Goal: Browse casually: Explore the website without a specific task or goal

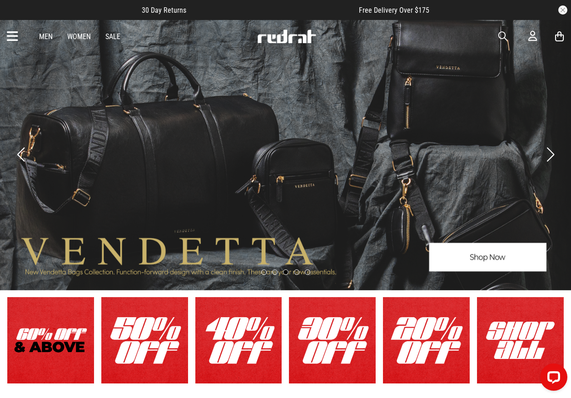
click at [552, 153] on button "Next slide" at bounding box center [551, 155] width 12 height 20
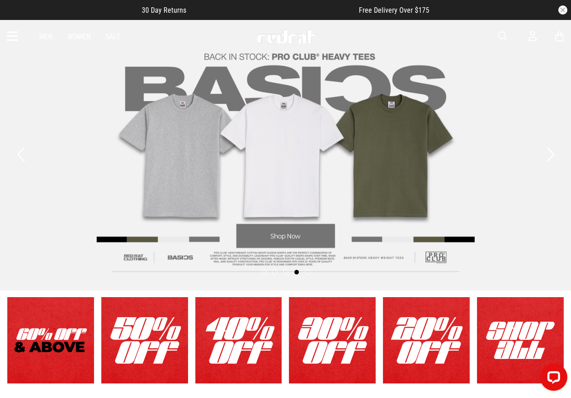
click at [552, 153] on button "Next slide" at bounding box center [551, 155] width 12 height 20
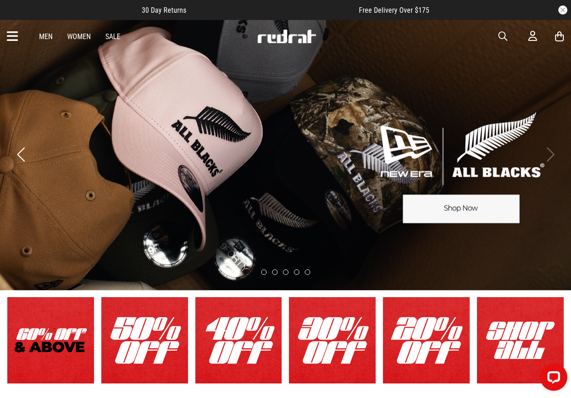
click at [21, 155] on button "Previous slide" at bounding box center [21, 155] width 12 height 20
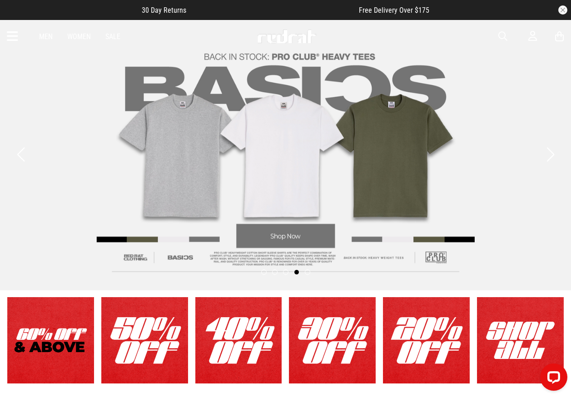
click at [21, 155] on button "Previous slide" at bounding box center [21, 155] width 12 height 20
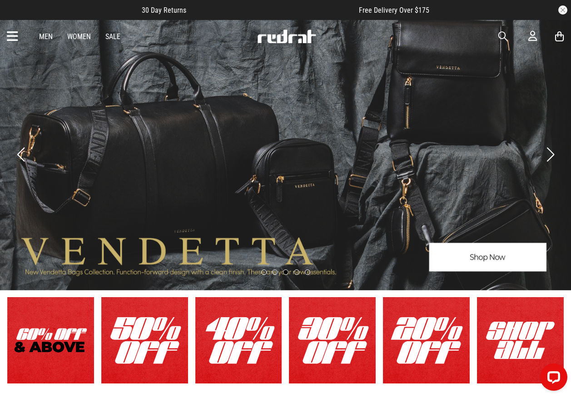
click at [21, 155] on button "Previous slide" at bounding box center [21, 155] width 12 height 20
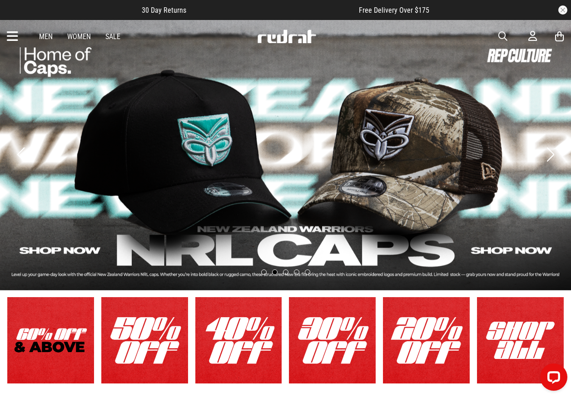
click at [21, 155] on button "Previous slide" at bounding box center [21, 155] width 12 height 20
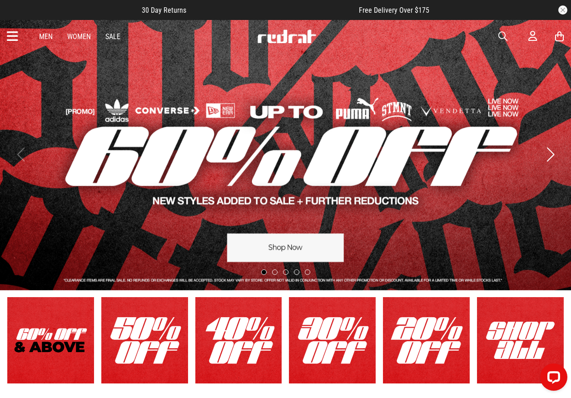
click at [277, 34] on img at bounding box center [287, 37] width 60 height 14
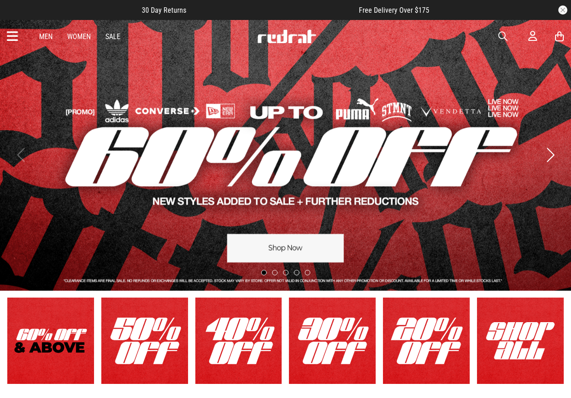
click at [548, 150] on button "Next slide" at bounding box center [551, 155] width 12 height 20
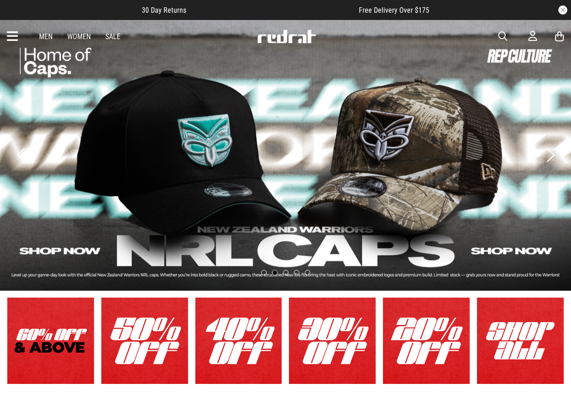
click at [548, 151] on button "Next slide" at bounding box center [551, 155] width 12 height 20
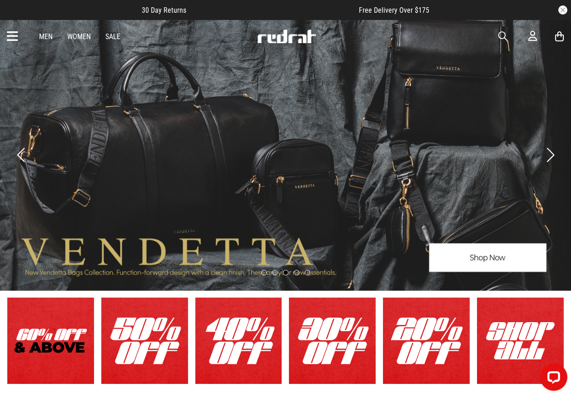
click at [548, 151] on button "Next slide" at bounding box center [551, 155] width 12 height 20
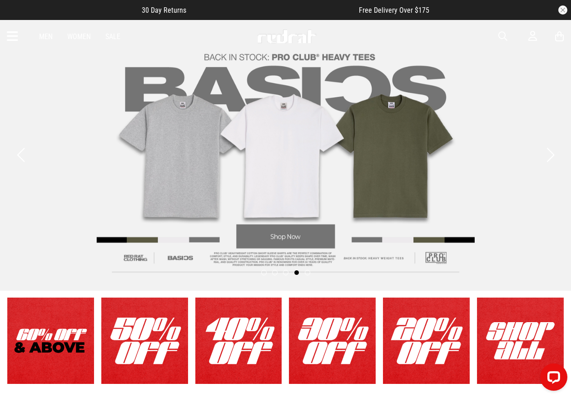
click at [548, 151] on button "Next slide" at bounding box center [551, 155] width 12 height 20
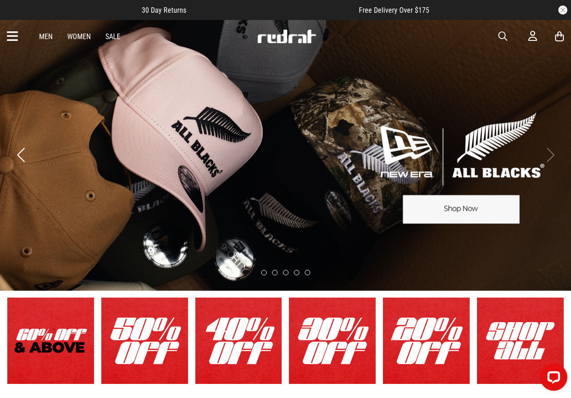
click at [278, 35] on img at bounding box center [287, 37] width 60 height 14
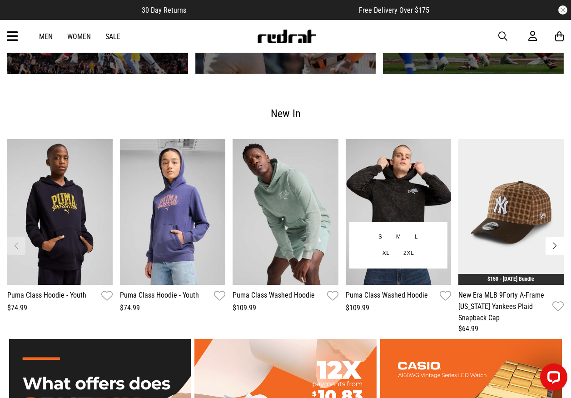
scroll to position [1000, 0]
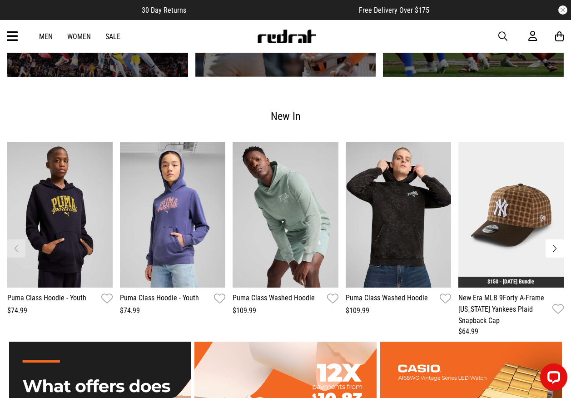
click at [554, 246] on button "Next slide" at bounding box center [555, 249] width 18 height 18
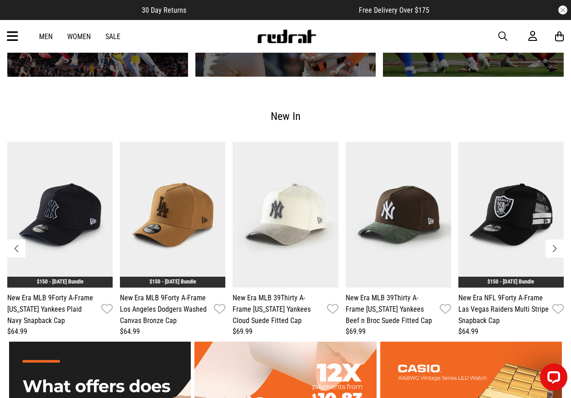
click at [558, 251] on button "Next slide" at bounding box center [555, 249] width 18 height 18
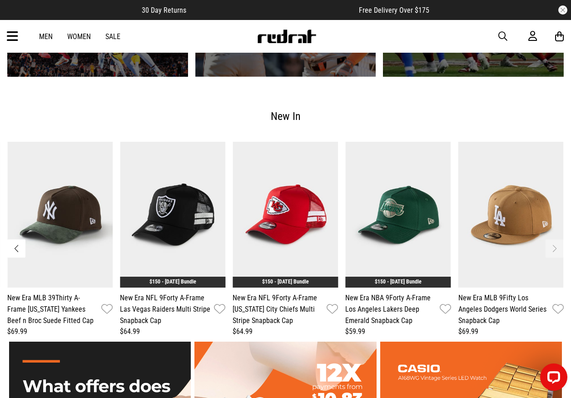
click at [12, 245] on button "Previous slide" at bounding box center [16, 249] width 18 height 18
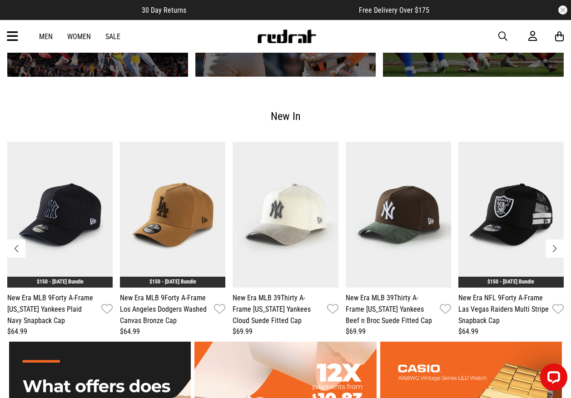
click at [12, 245] on button "Previous slide" at bounding box center [16, 249] width 18 height 18
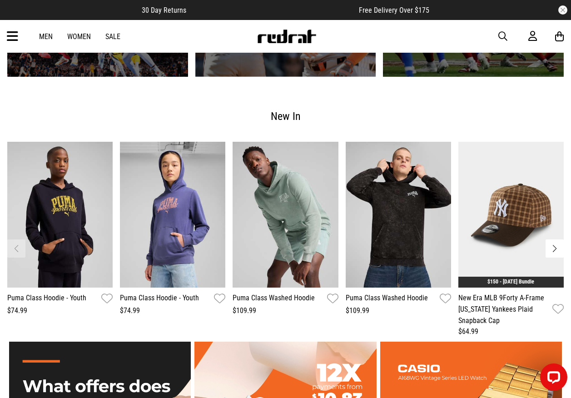
click at [556, 251] on button "Next slide" at bounding box center [555, 249] width 18 height 18
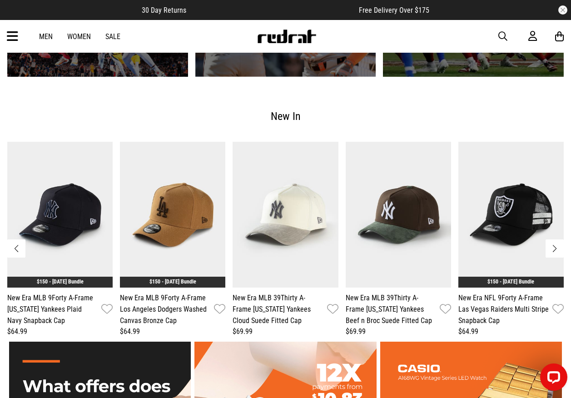
click at [15, 247] on button "Previous slide" at bounding box center [16, 249] width 18 height 18
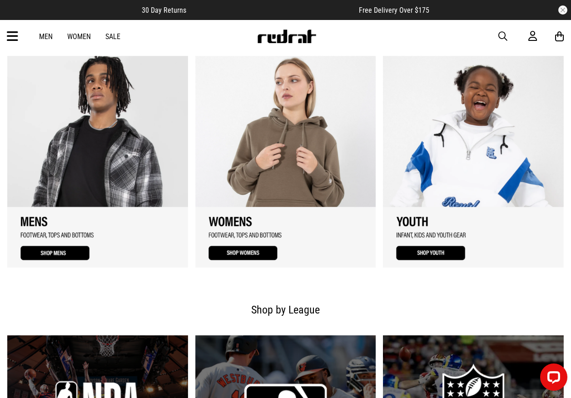
scroll to position [736, 0]
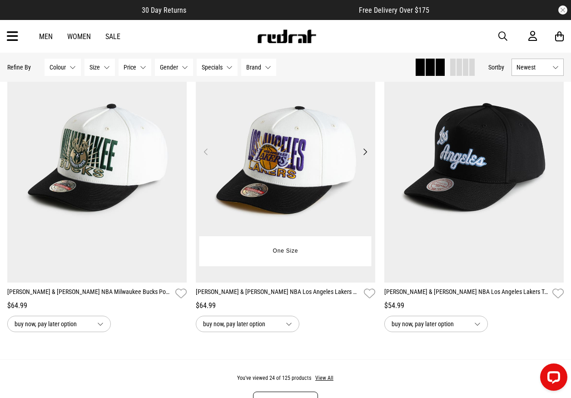
scroll to position [2546, 0]
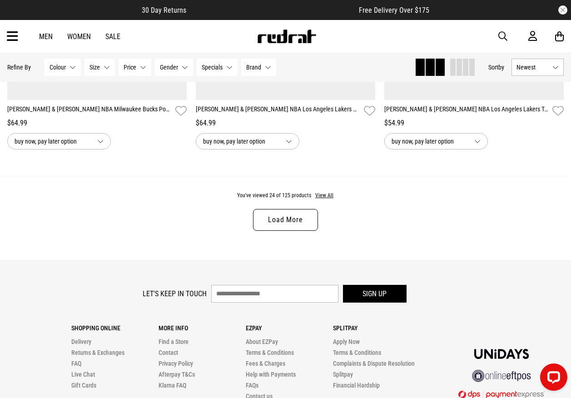
click at [288, 223] on link "Load More" at bounding box center [285, 220] width 65 height 22
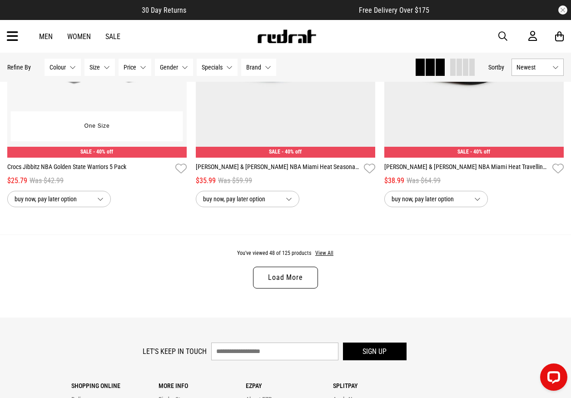
scroll to position [5091, 0]
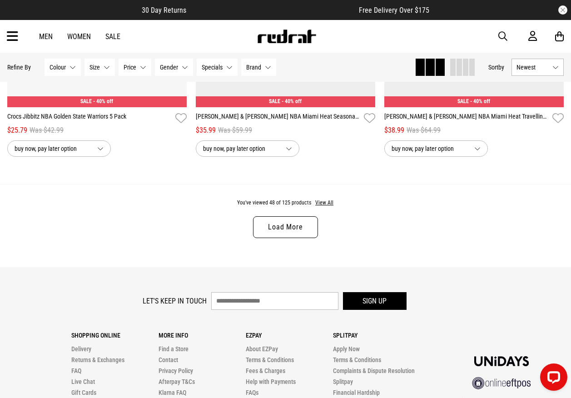
click at [290, 238] on link "Load More" at bounding box center [285, 227] width 65 height 22
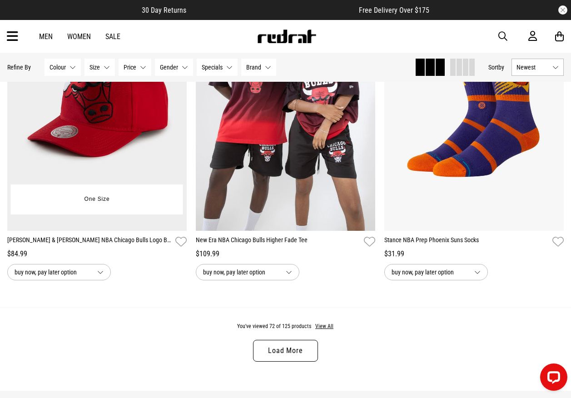
scroll to position [7591, 0]
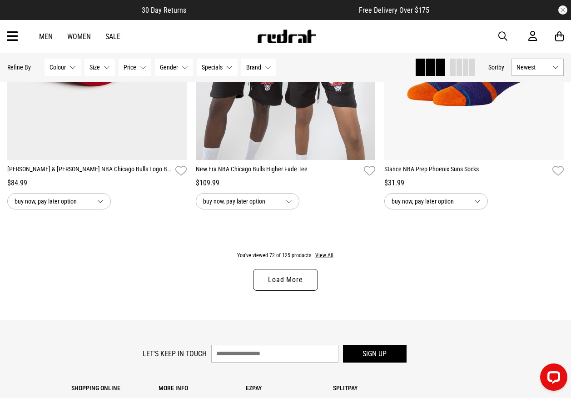
click at [286, 291] on link "Load More" at bounding box center [285, 280] width 65 height 22
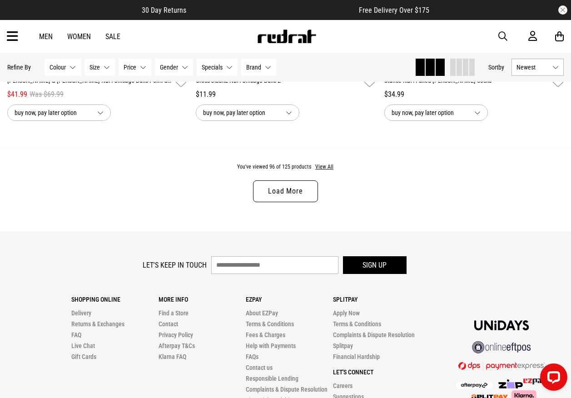
scroll to position [10182, 0]
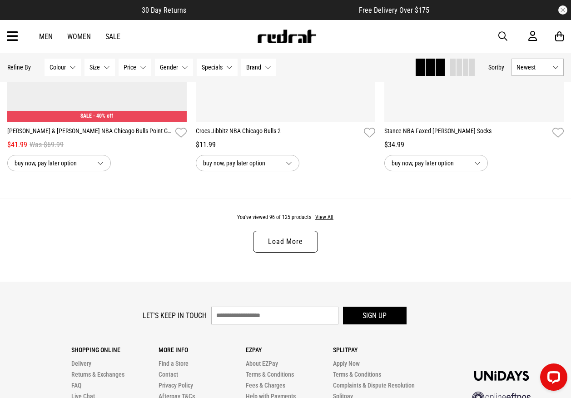
click at [275, 253] on link "Load More" at bounding box center [285, 242] width 65 height 22
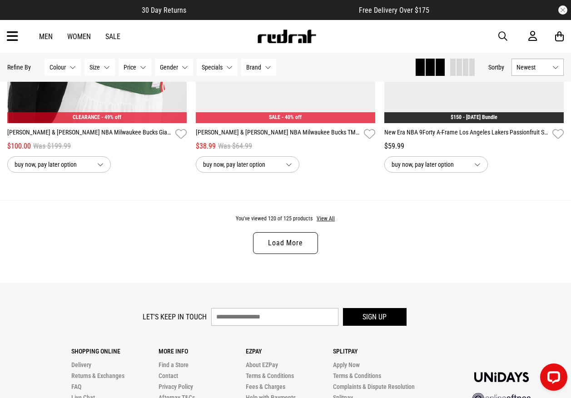
scroll to position [12735, 0]
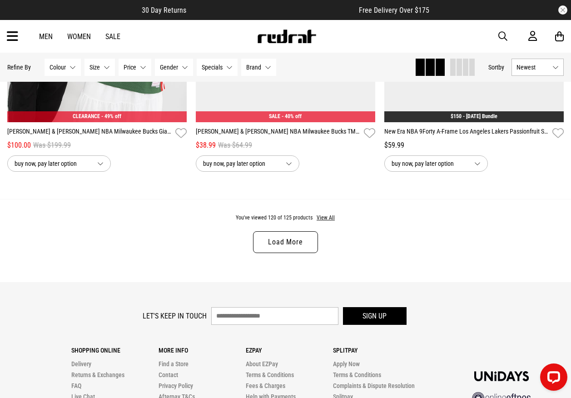
click at [285, 253] on link "Load More" at bounding box center [285, 242] width 65 height 22
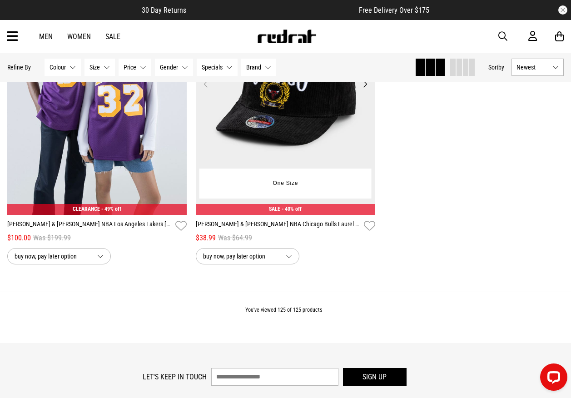
scroll to position [13189, 0]
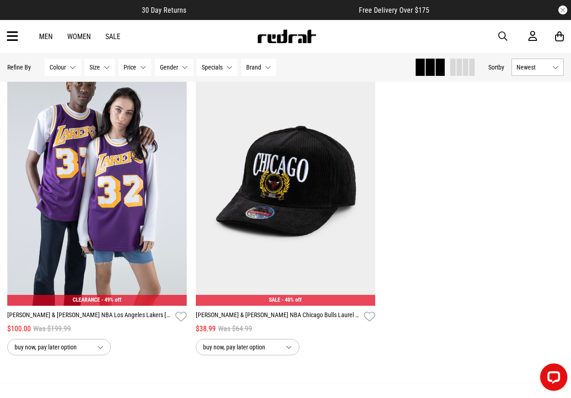
click at [280, 43] on link at bounding box center [287, 40] width 60 height 9
